Goal: Task Accomplishment & Management: Complete application form

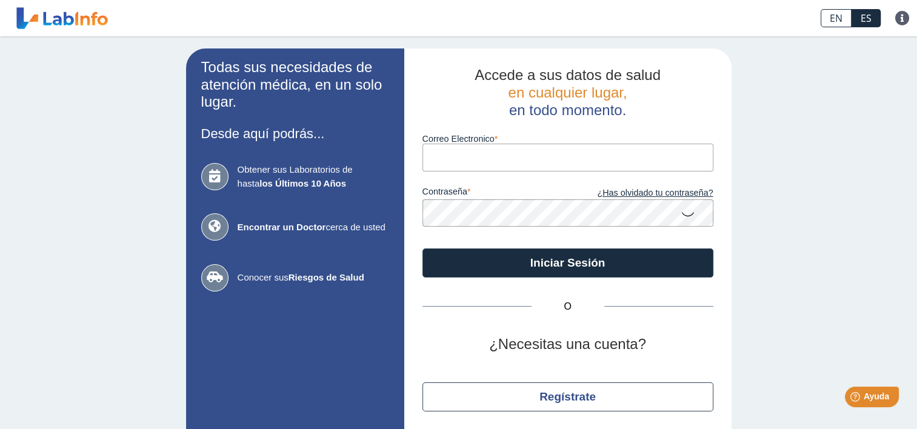
click at [294, 247] on div "Obtener sus Laboratorios de hasta los Últimos 10 Años Encontrar un Doctor cerca…" at bounding box center [295, 226] width 188 height 151
click at [519, 157] on input "Correo Electronico" at bounding box center [567, 157] width 291 height 27
type input "[EMAIL_ADDRESS][DOMAIN_NAME]"
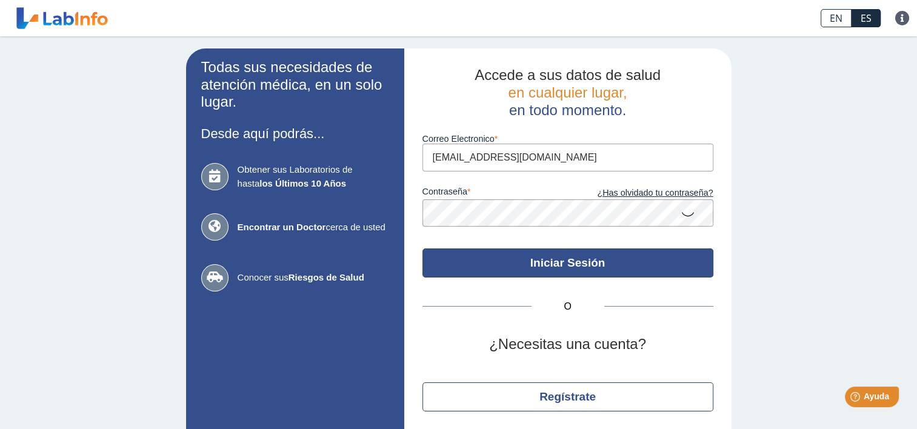
click at [568, 269] on button "Iniciar Sesión" at bounding box center [567, 262] width 291 height 29
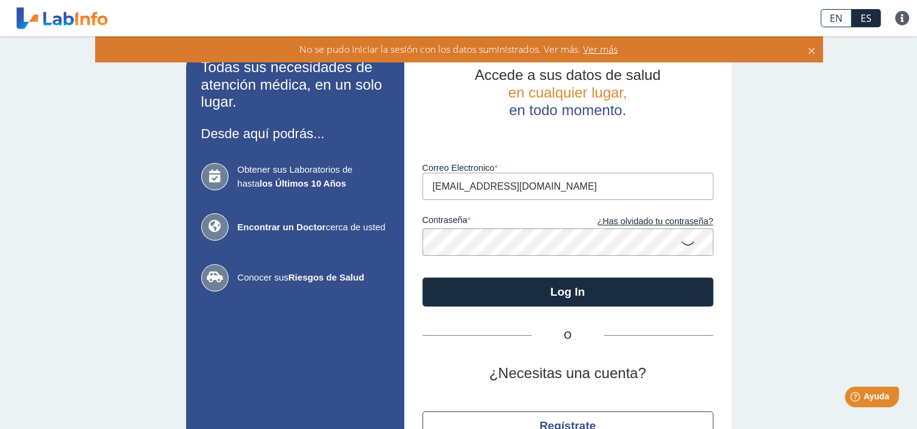
click at [604, 50] on span "Ver más" at bounding box center [598, 48] width 37 height 13
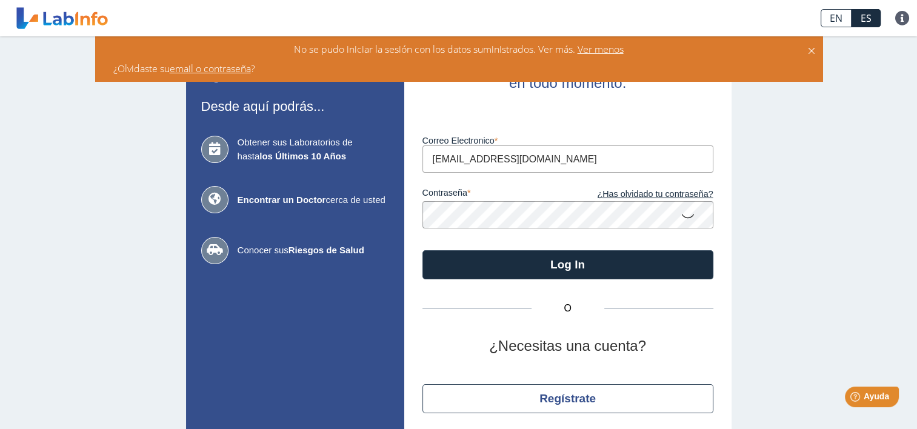
scroll to position [32, 0]
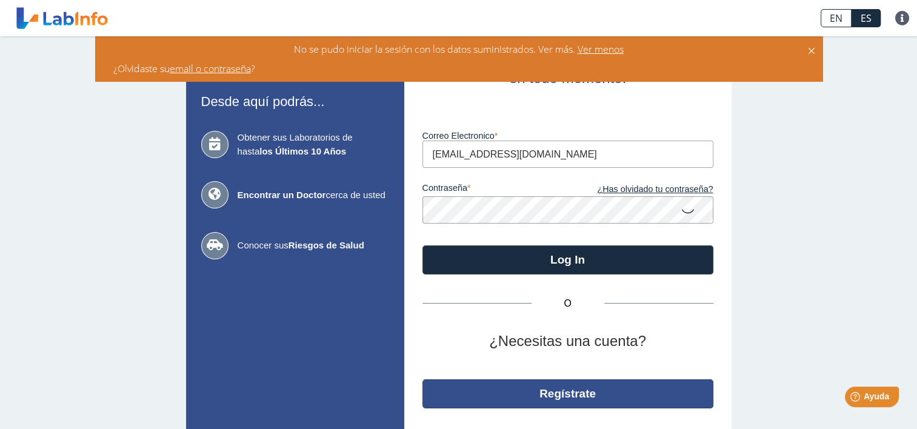
click at [597, 399] on button "Regístrate" at bounding box center [567, 393] width 291 height 29
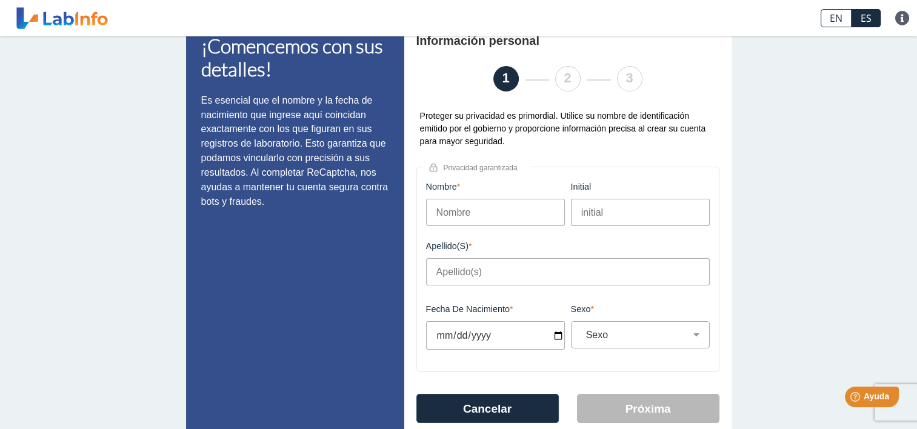
click at [493, 339] on input "Fecha de Nacimiento" at bounding box center [495, 335] width 139 height 28
type input "[DATE]"
click at [696, 333] on select "Sexo Masculino Femenino" at bounding box center [645, 335] width 128 height 12
select select "M"
click at [581, 331] on select "Sexo Masculino Femenino" at bounding box center [645, 335] width 128 height 12
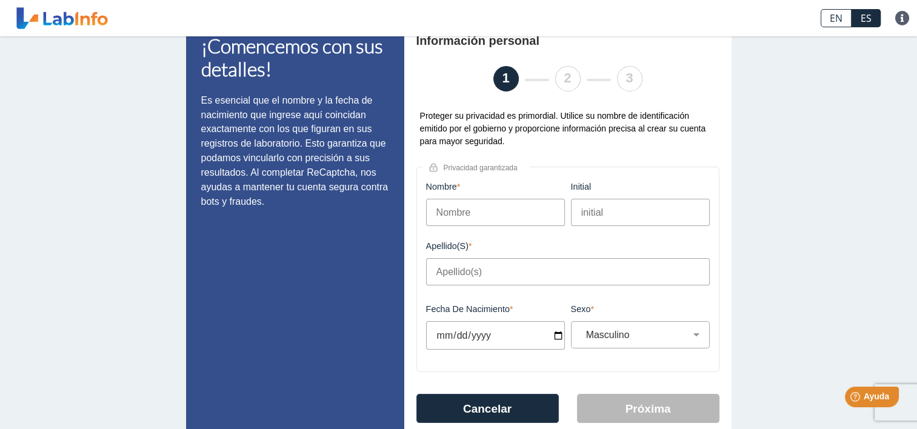
click at [481, 208] on input "Nombre" at bounding box center [495, 212] width 139 height 27
type input "Ileana"
click at [580, 270] on input "Apellido(s)" at bounding box center [567, 271] width 283 height 27
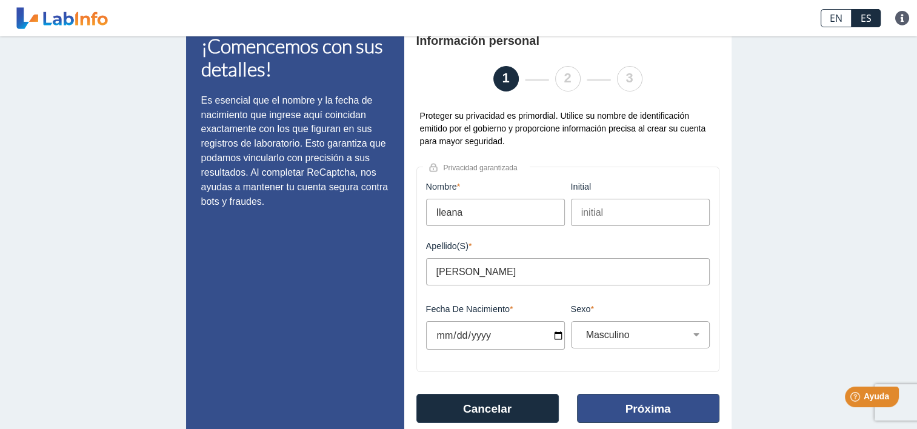
type input "[PERSON_NAME]"
click at [623, 407] on button "Próxima" at bounding box center [648, 408] width 142 height 29
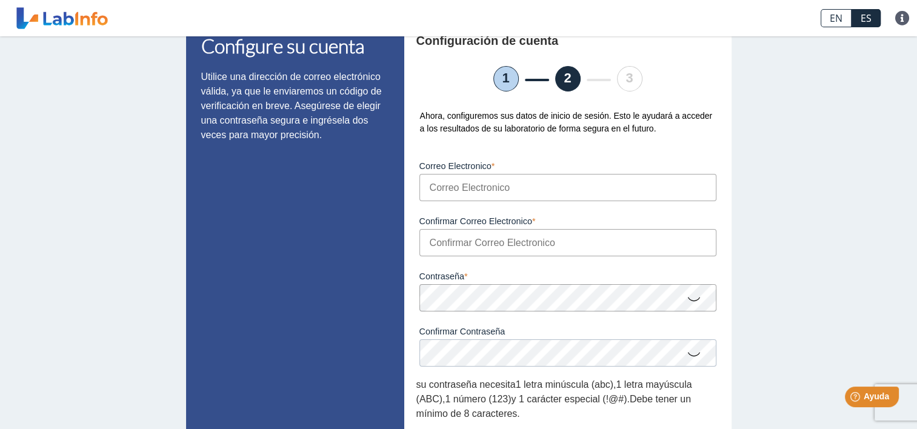
click at [511, 197] on input "Correo Electronico" at bounding box center [567, 187] width 297 height 27
type input "[EMAIL_ADDRESS][DOMAIN_NAME]"
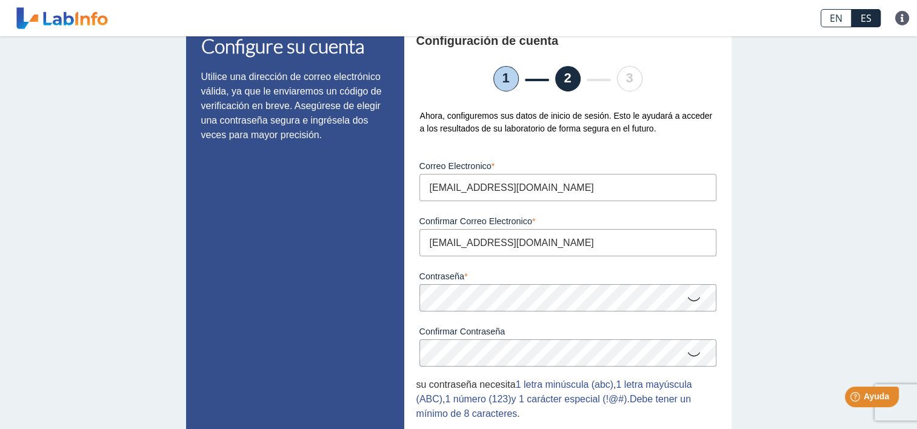
click at [783, 290] on div "Configure su cuenta Utilice una dirección de correo electrónico válida, ya que …" at bounding box center [458, 293] width 917 height 579
click at [778, 321] on div "Configure su cuenta Utilice una dirección de correo electrónico válida, ya que …" at bounding box center [458, 293] width 917 height 579
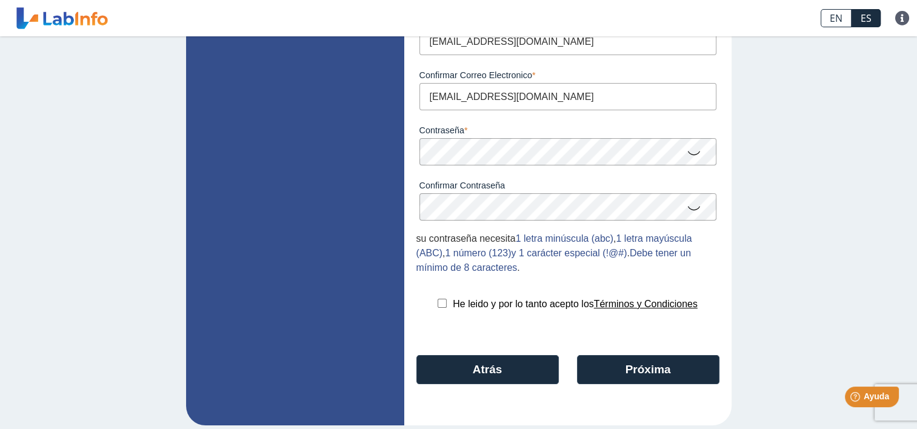
scroll to position [190, 0]
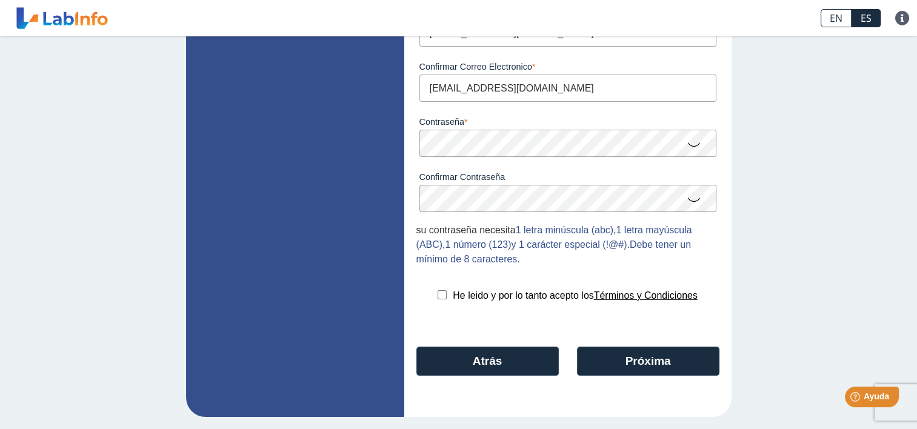
click at [437, 294] on input "checkbox" at bounding box center [441, 294] width 9 height 9
checkbox input "true"
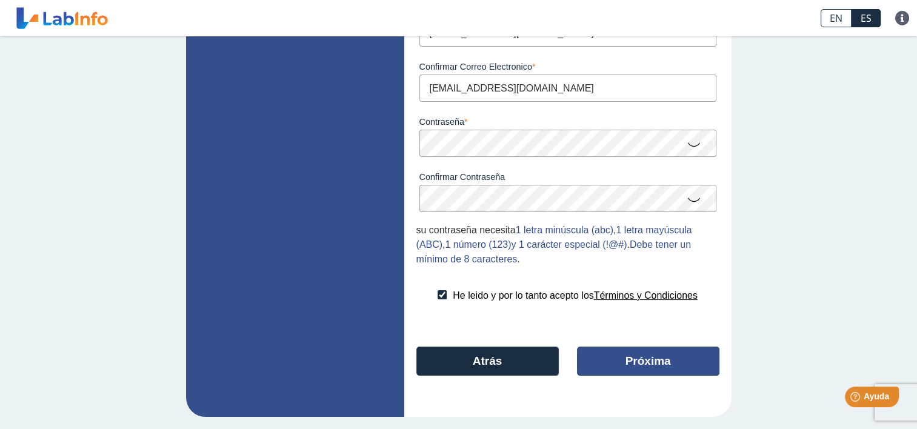
click at [664, 354] on button "Próxima" at bounding box center [648, 360] width 142 height 29
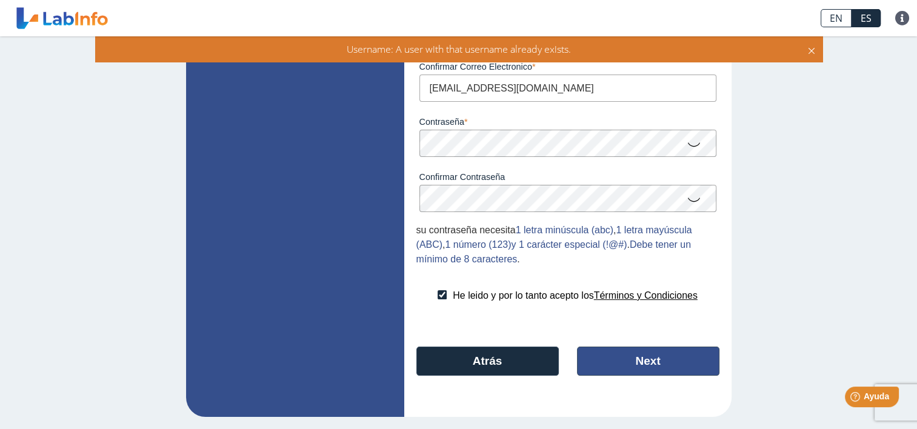
click at [645, 358] on button "Next" at bounding box center [648, 360] width 142 height 29
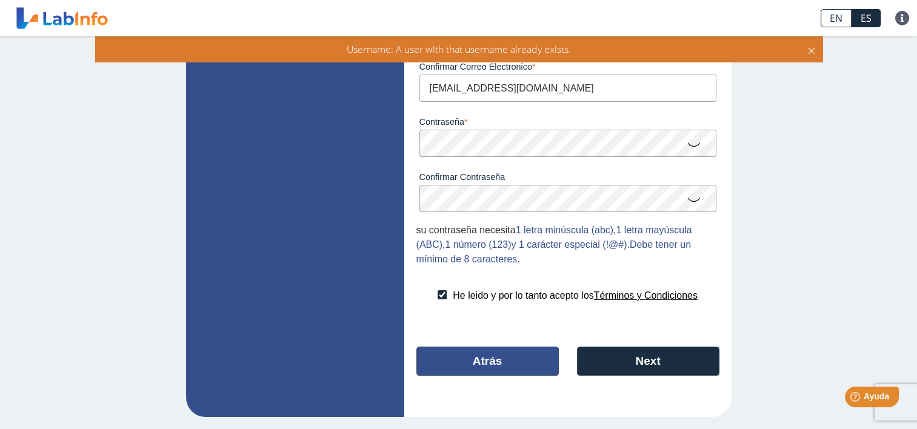
click at [471, 365] on button "Atrás" at bounding box center [487, 360] width 142 height 29
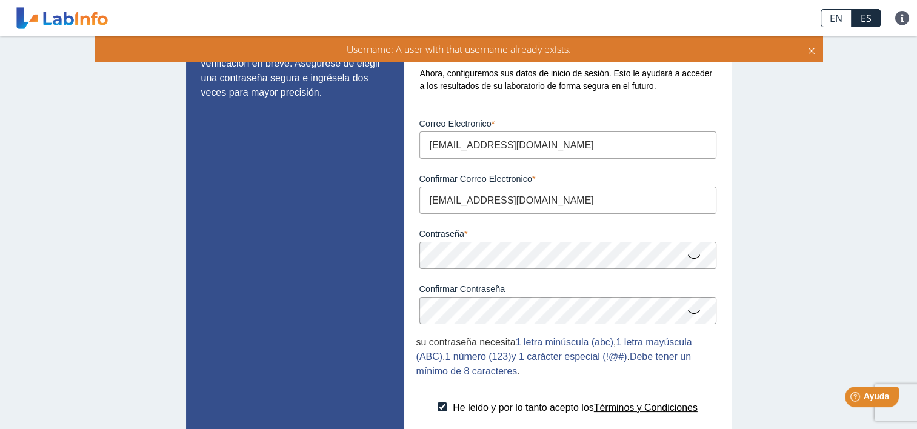
select select "M"
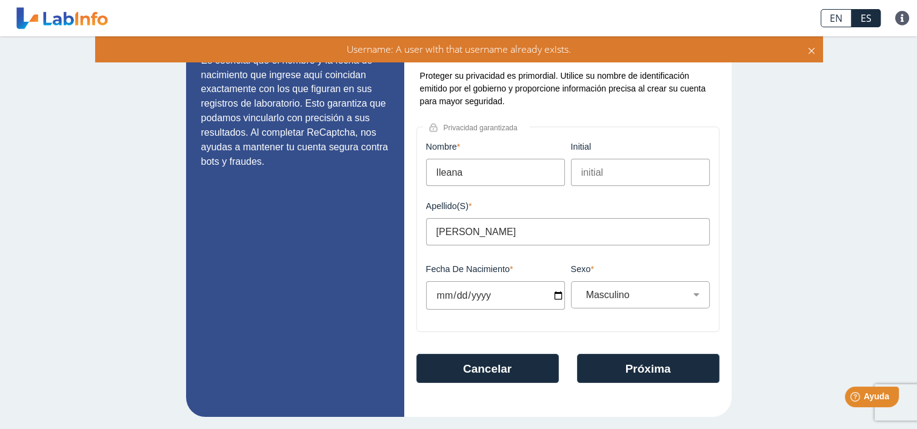
drag, startPoint x: 531, startPoint y: 179, endPoint x: 165, endPoint y: 177, distance: 366.5
click at [165, 177] on div "¡Comencemos con sus detalles! Es esencial que el nombre y la fecha de nacimient…" at bounding box center [458, 196] width 917 height 465
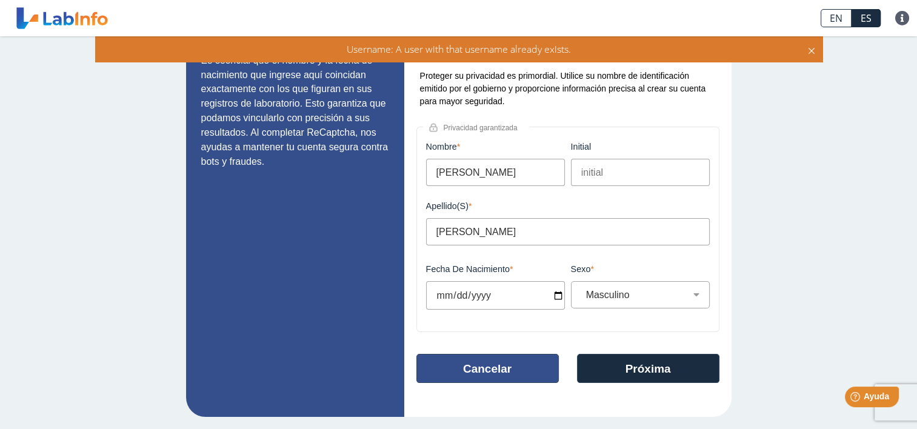
type input "[PERSON_NAME]"
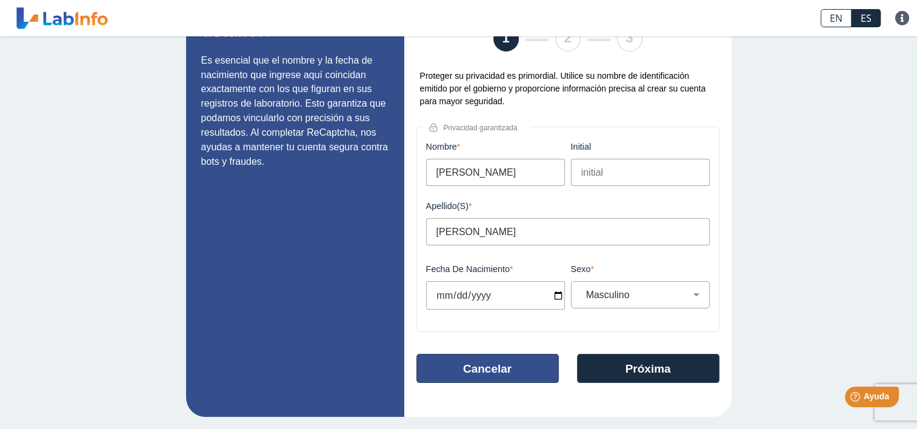
click at [509, 369] on button "Cancelar" at bounding box center [487, 368] width 142 height 29
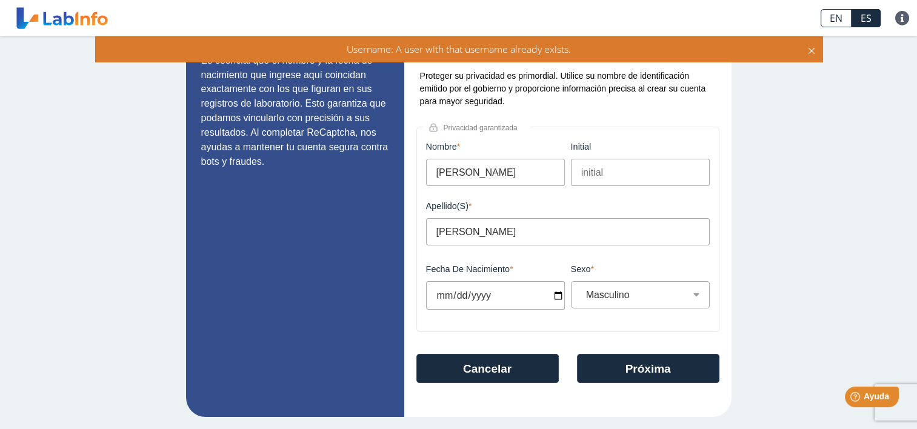
scroll to position [42, 0]
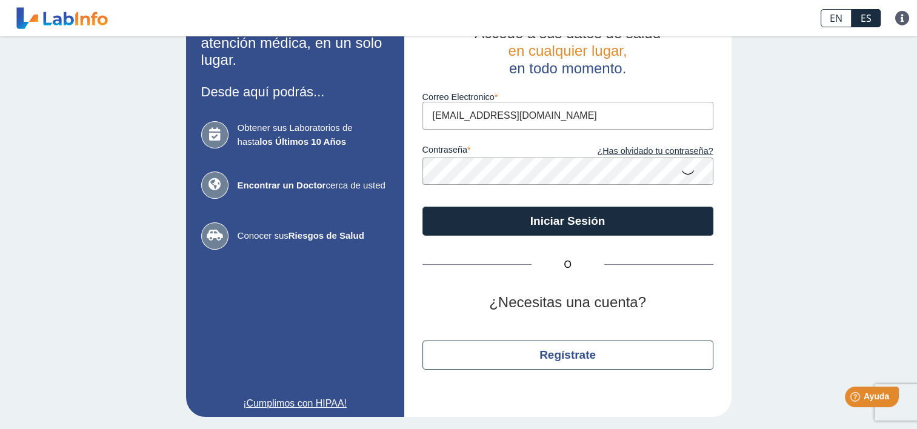
click at [680, 172] on icon at bounding box center [687, 172] width 15 height 24
click at [680, 172] on icon at bounding box center [687, 171] width 15 height 22
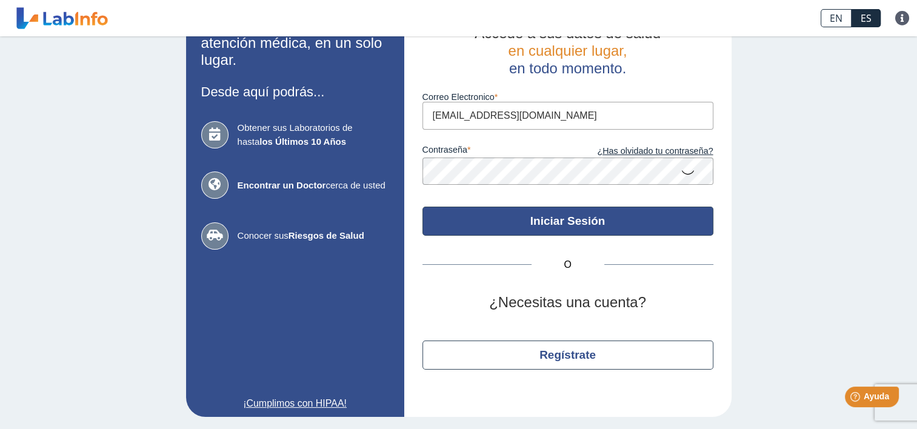
click at [573, 224] on button "Iniciar Sesión" at bounding box center [567, 221] width 291 height 29
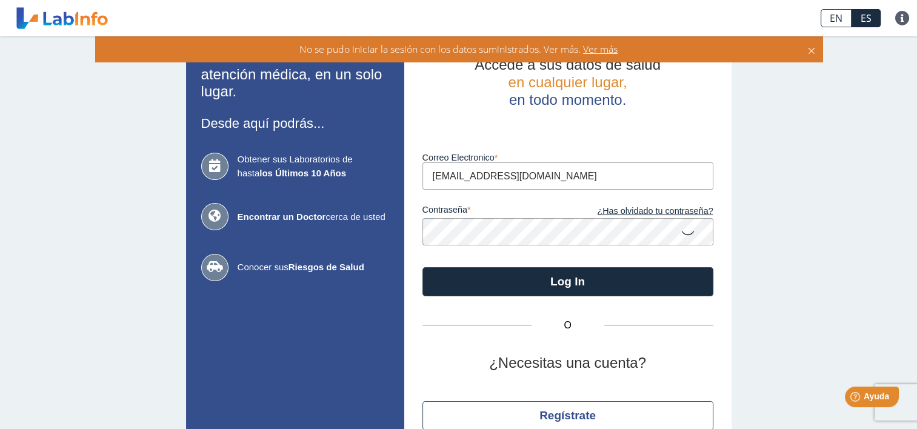
scroll to position [0, 0]
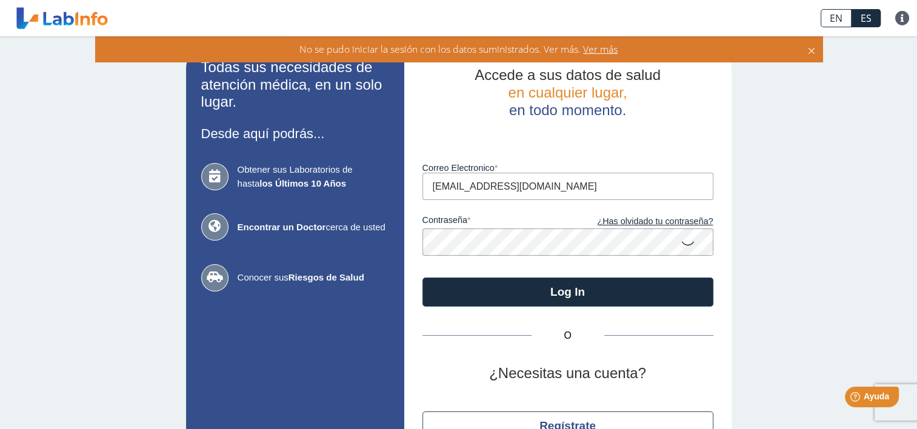
click at [683, 244] on icon at bounding box center [687, 243] width 15 height 24
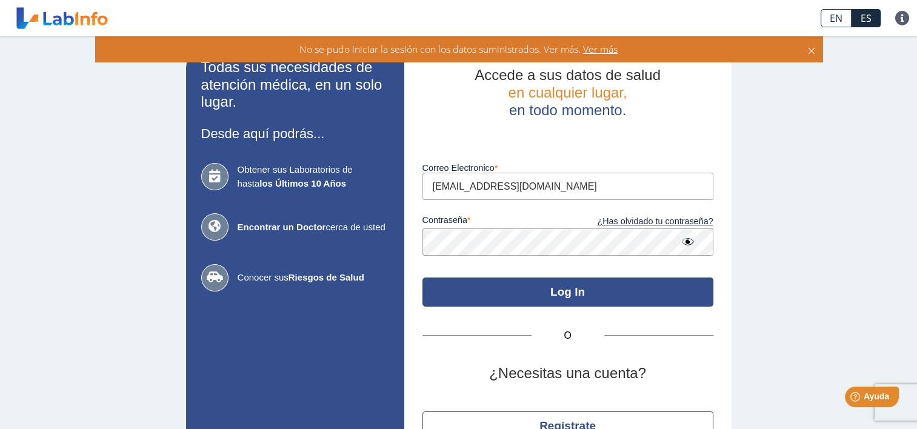
click at [551, 291] on button "Log In" at bounding box center [567, 291] width 291 height 29
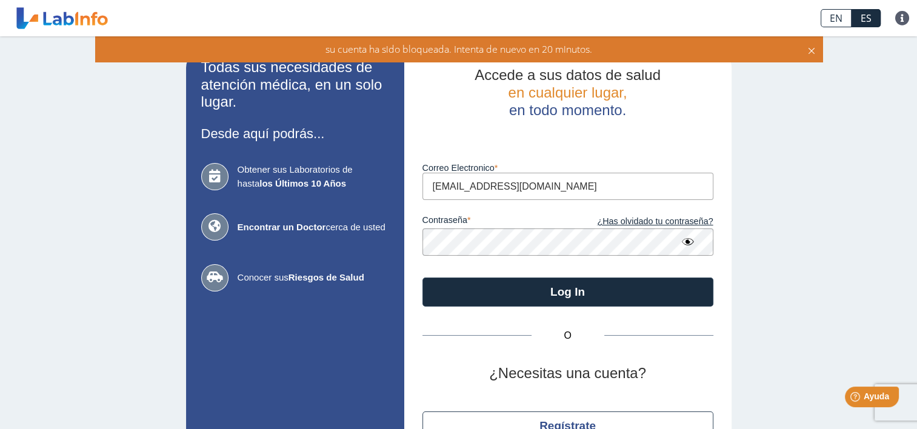
click at [443, 193] on input "[EMAIL_ADDRESS][DOMAIN_NAME]" at bounding box center [567, 186] width 291 height 27
click at [434, 188] on input "[EMAIL_ADDRESS][DOMAIN_NAME]" at bounding box center [567, 186] width 291 height 27
type input "[EMAIL_ADDRESS][DOMAIN_NAME]"
click at [451, 350] on div "O ¿Necesitas una cuenta? Regístrate" at bounding box center [567, 388] width 291 height 163
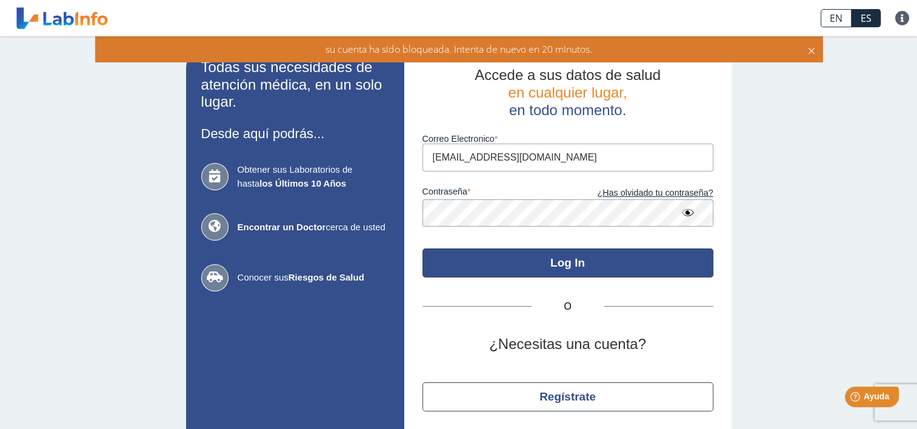
click at [530, 267] on button "Log In" at bounding box center [567, 262] width 291 height 29
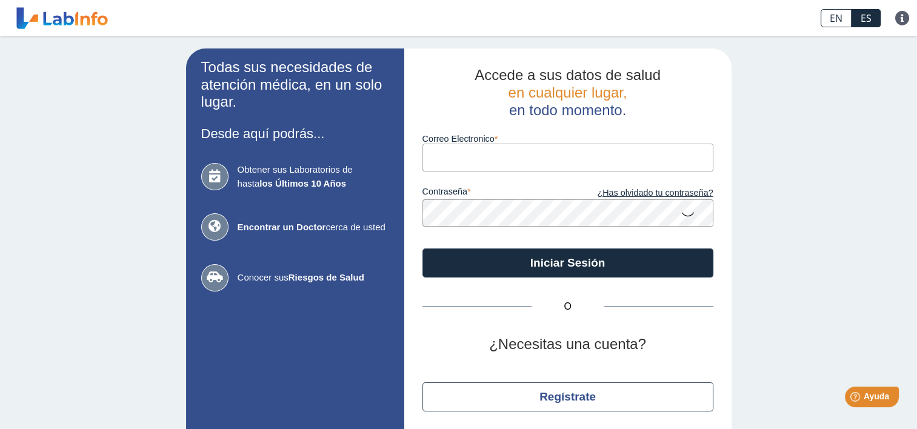
type input "[EMAIL_ADDRESS][DOMAIN_NAME]"
click at [684, 213] on icon at bounding box center [687, 214] width 15 height 24
click at [684, 211] on icon at bounding box center [687, 213] width 15 height 22
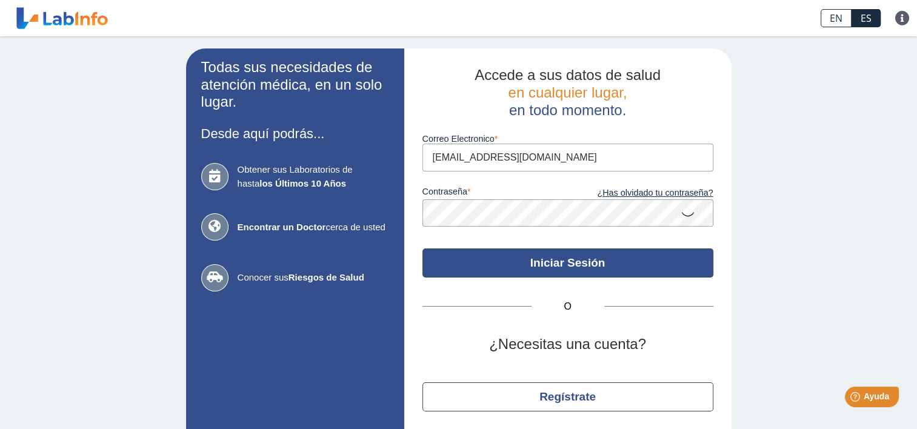
click at [569, 264] on button "Iniciar Sesión" at bounding box center [567, 262] width 291 height 29
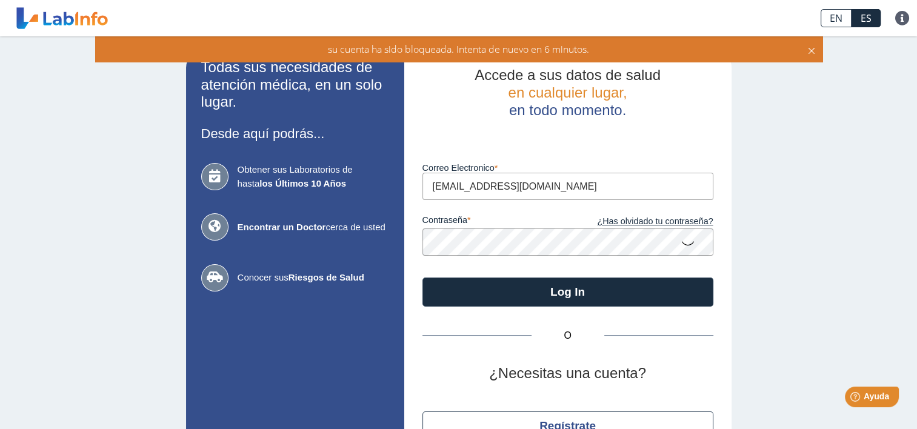
click at [479, 17] on div "EN ES Preguntas Frecuentes Política de privacidad" at bounding box center [456, 18] width 689 height 36
